Goal: Information Seeking & Learning: Learn about a topic

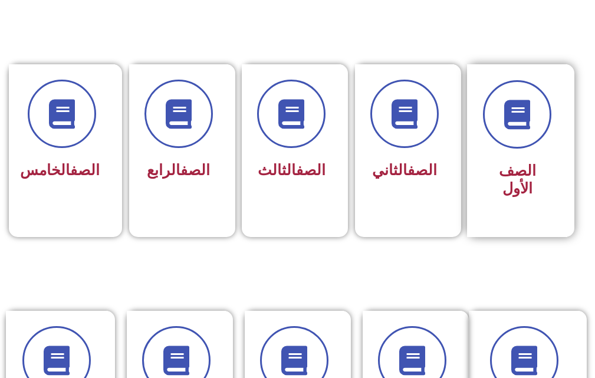
scroll to position [275, 0]
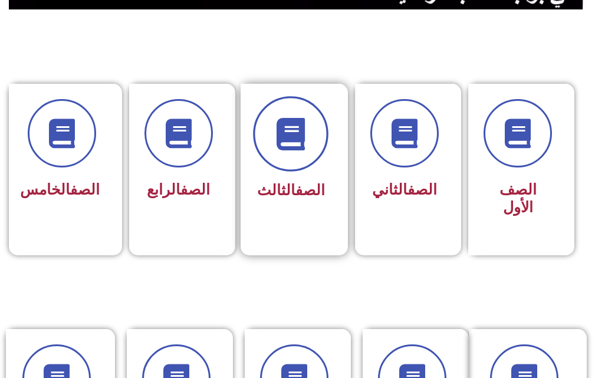
click at [314, 121] on span at bounding box center [292, 135] width 76 height 76
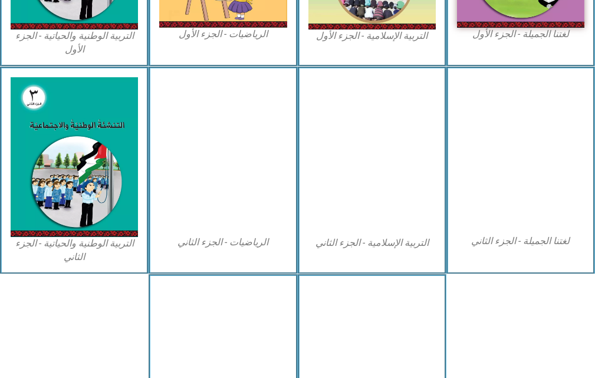
scroll to position [275, 0]
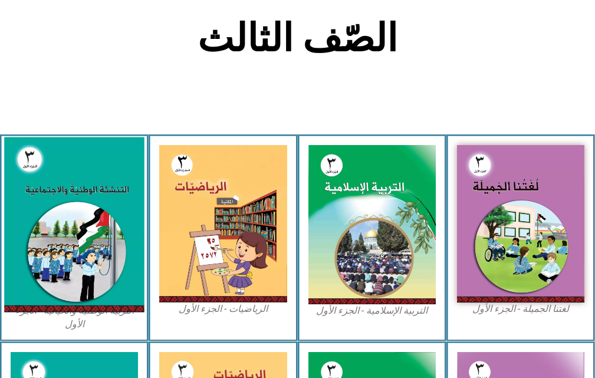
click at [82, 163] on img at bounding box center [74, 224] width 140 height 175
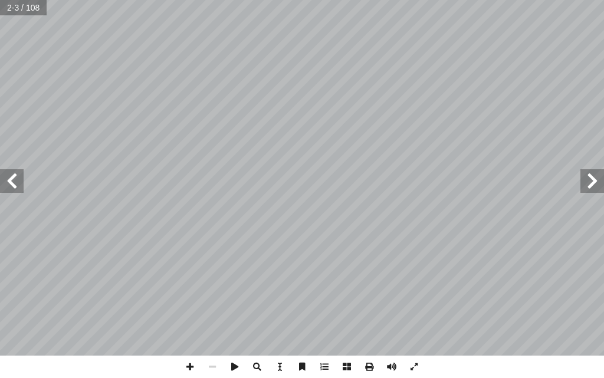
click at [17, 183] on span at bounding box center [12, 181] width 24 height 24
click at [15, 179] on span at bounding box center [12, 181] width 24 height 24
click at [16, 178] on span at bounding box center [12, 181] width 24 height 24
click at [18, 182] on span at bounding box center [12, 181] width 24 height 24
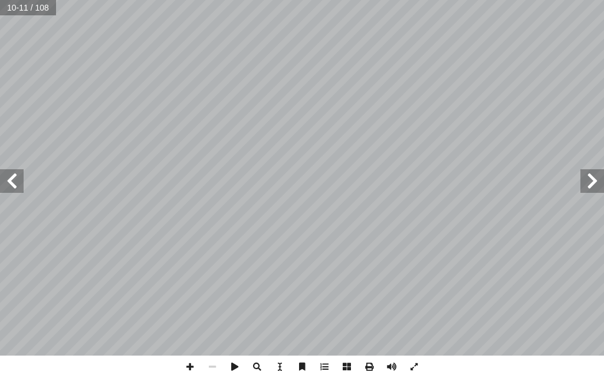
click at [19, 182] on span at bounding box center [12, 181] width 24 height 24
click at [20, 182] on span at bounding box center [12, 181] width 24 height 24
click at [21, 182] on span at bounding box center [12, 181] width 24 height 24
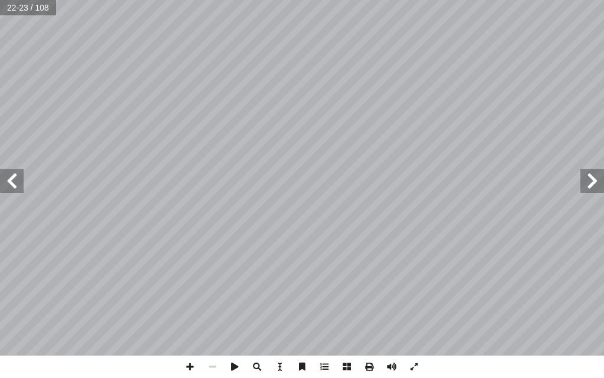
click at [21, 182] on span at bounding box center [12, 181] width 24 height 24
click at [189, 367] on span at bounding box center [190, 367] width 22 height 22
click at [17, 188] on span at bounding box center [12, 181] width 24 height 24
click at [214, 366] on span at bounding box center [212, 367] width 22 height 22
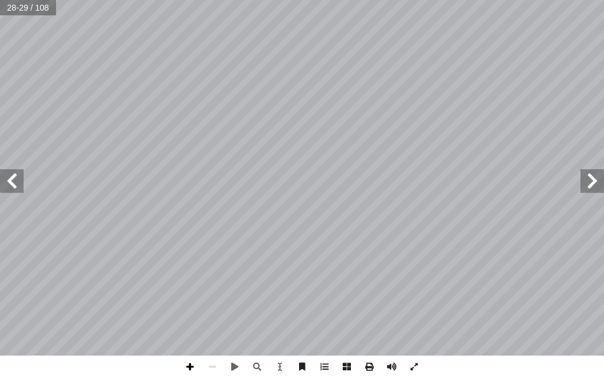
click at [189, 372] on span at bounding box center [190, 367] width 22 height 22
click at [593, 187] on span at bounding box center [592, 181] width 24 height 24
click at [189, 363] on span at bounding box center [190, 367] width 22 height 22
click at [550, 371] on div "٢٢ ب: َ ع ْ ل َ ن نشاط (4): دو�ت: أ � ْ �ل َ و ُ ل ِ سائ َ و ْ �ل ة. َ ر ِ ل. -…" at bounding box center [302, 189] width 604 height 378
